Goal: Check status: Check status

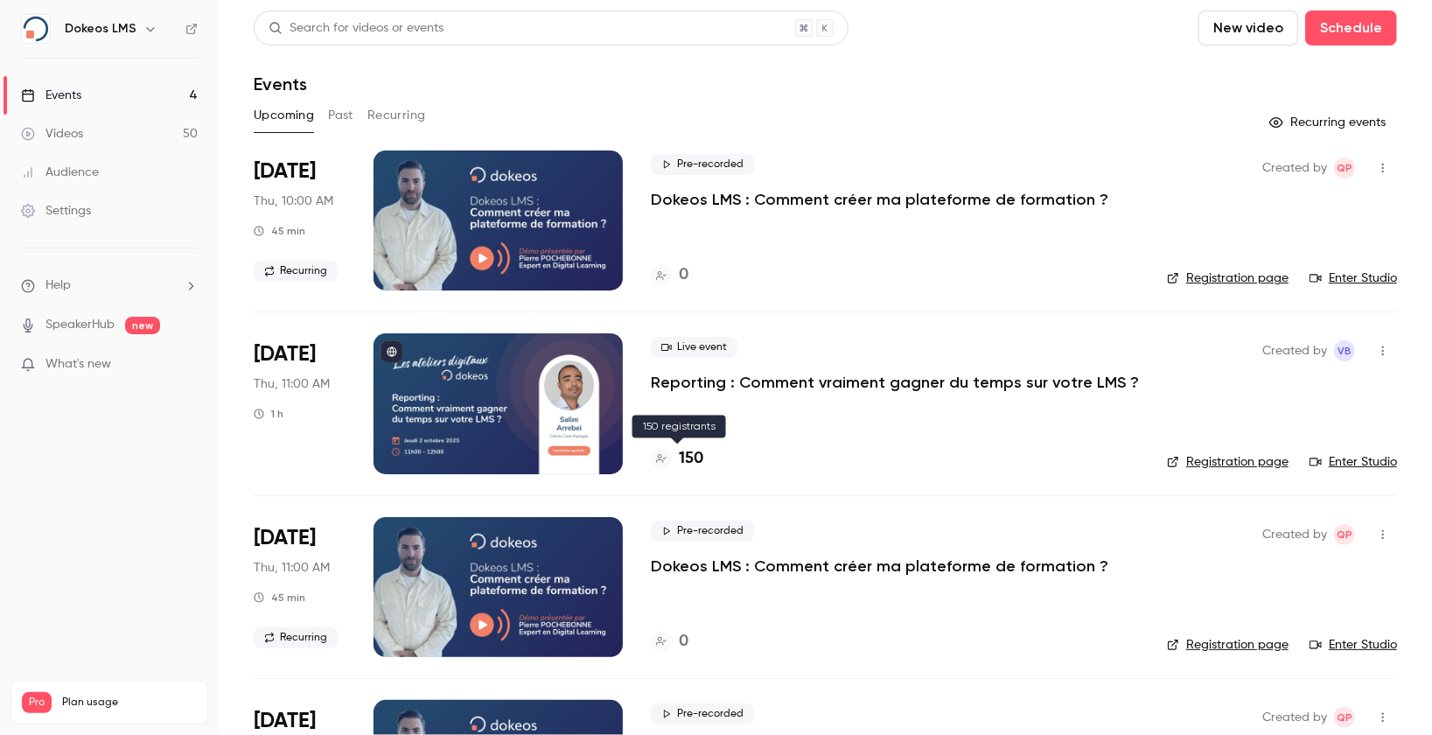
click at [688, 458] on h4 "150" at bounding box center [691, 459] width 24 height 24
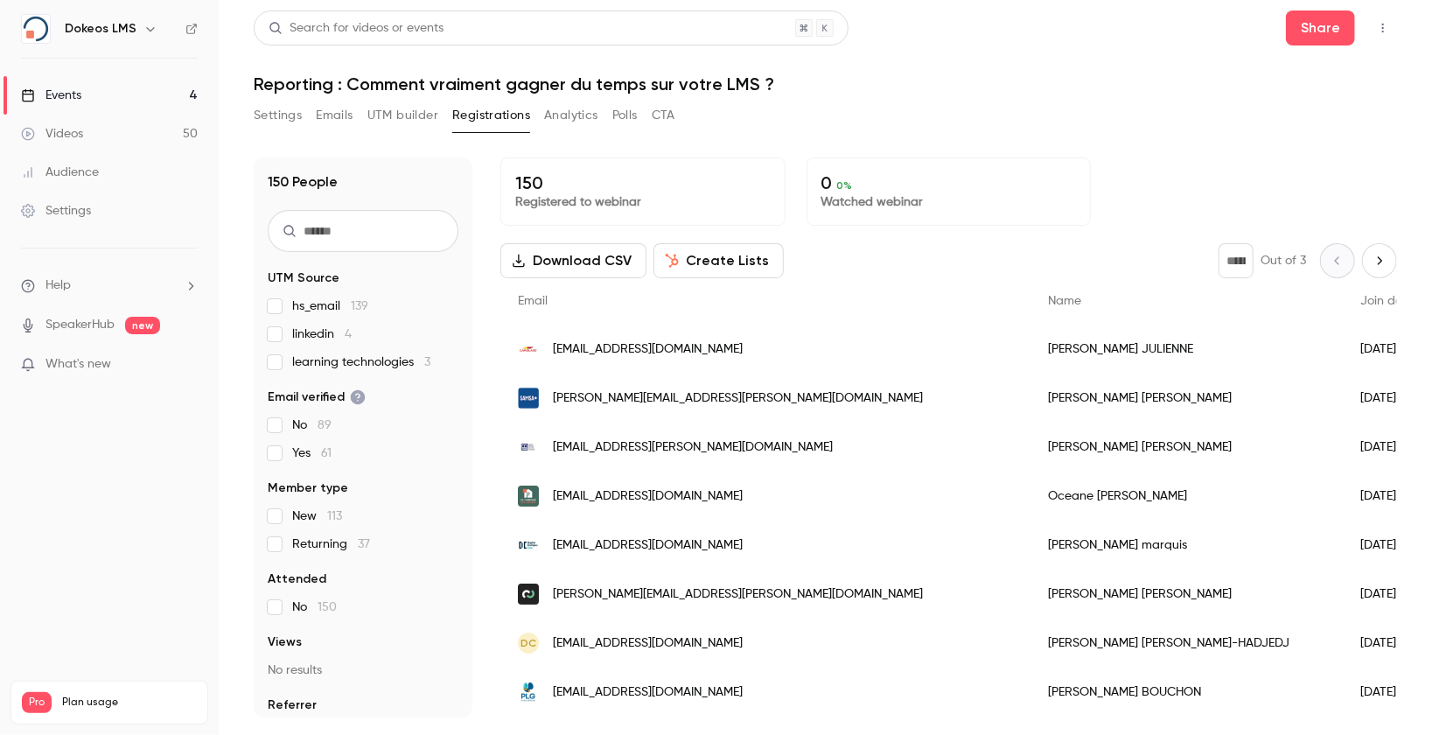
click at [59, 94] on div "Events" at bounding box center [51, 95] width 60 height 17
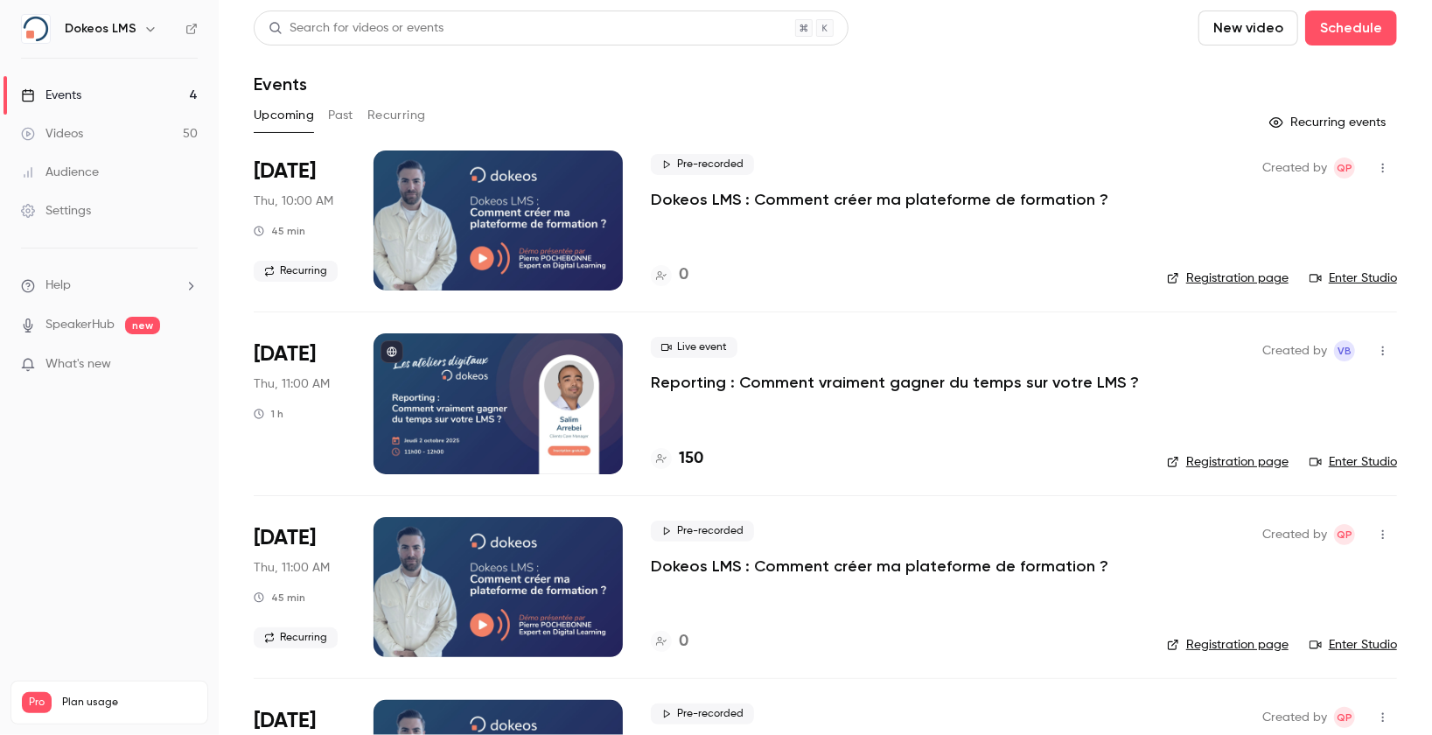
click at [1365, 462] on link "Enter Studio" at bounding box center [1353, 461] width 87 height 17
